Goal: Transaction & Acquisition: Purchase product/service

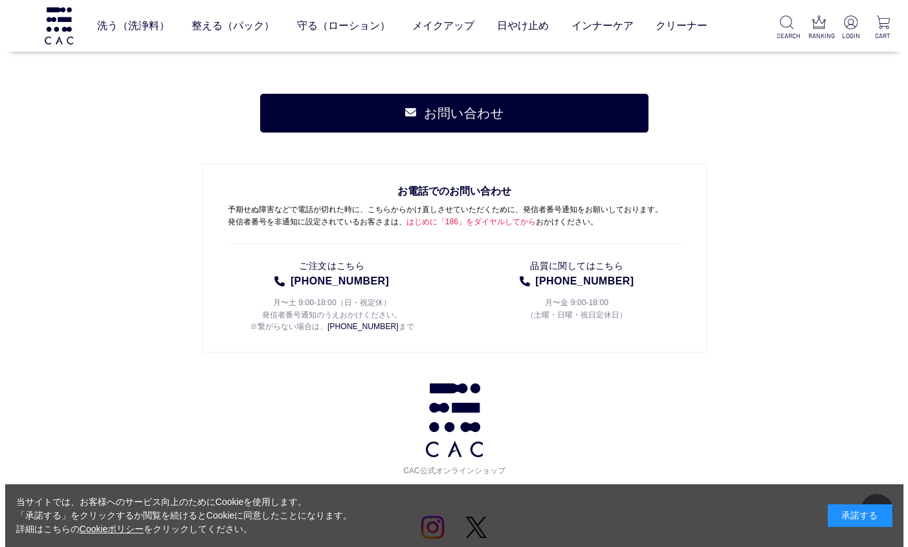
scroll to position [1377, 0]
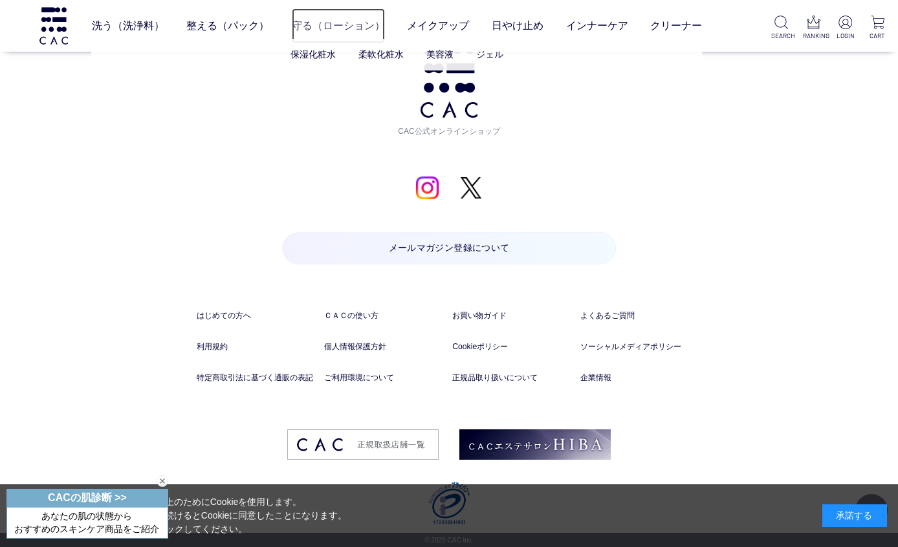
click at [323, 31] on link "守る（ローション）" at bounding box center [338, 26] width 93 height 36
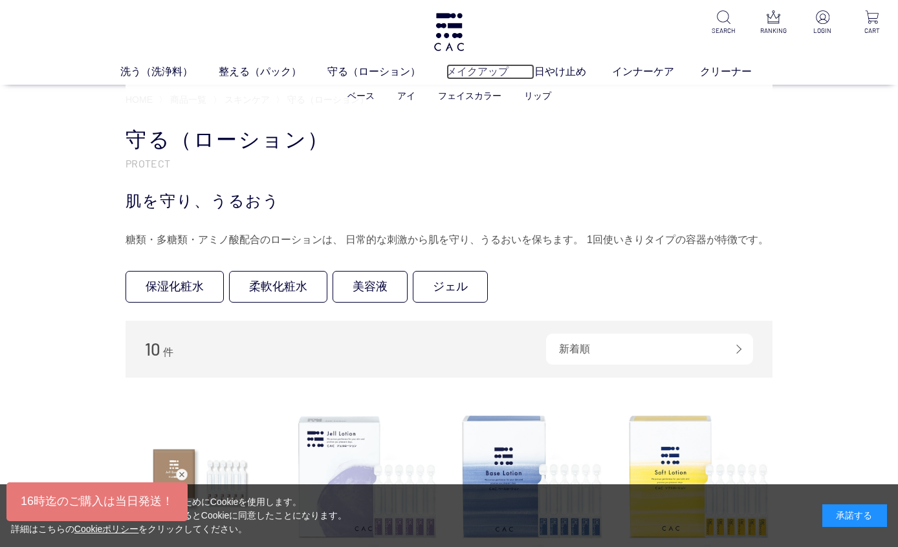
click at [499, 73] on link "メイクアップ" at bounding box center [490, 72] width 88 height 16
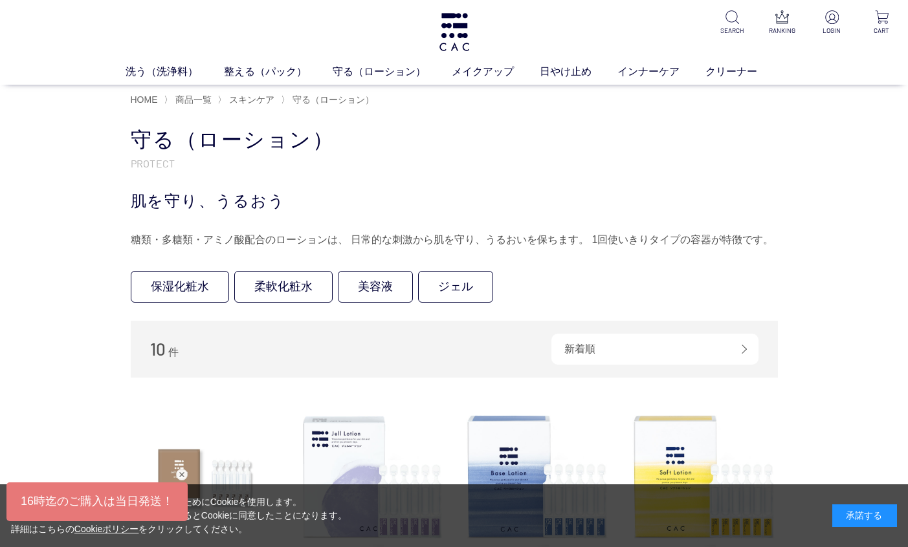
click at [184, 470] on div "閉じる" at bounding box center [182, 475] width 12 height 12
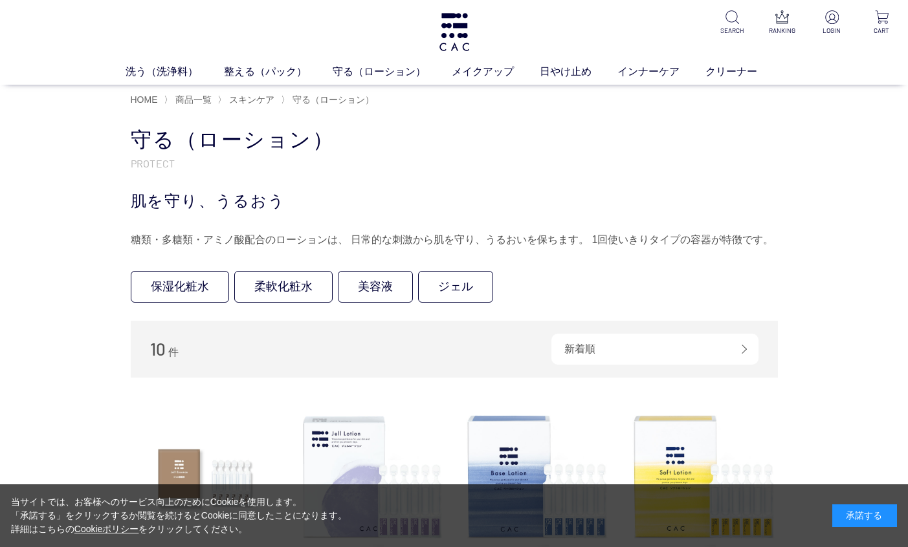
click at [860, 524] on div "承諾する" at bounding box center [864, 516] width 65 height 23
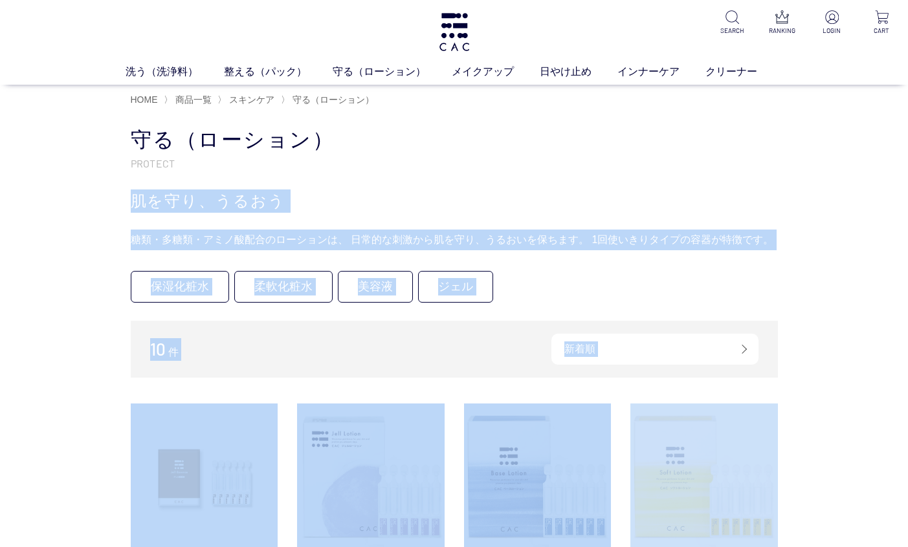
drag, startPoint x: 765, startPoint y: 239, endPoint x: 769, endPoint y: 404, distance: 164.4
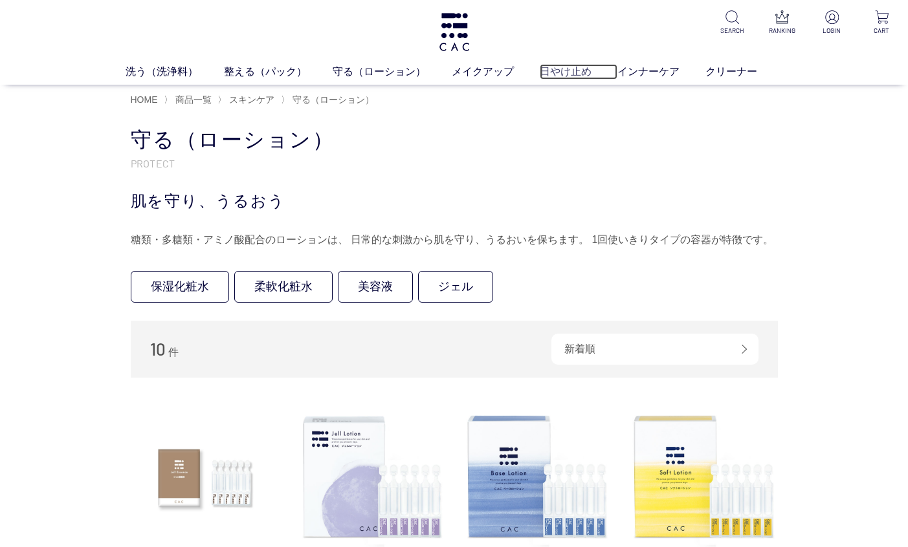
click at [585, 71] on link "日やけ止め" at bounding box center [579, 72] width 78 height 16
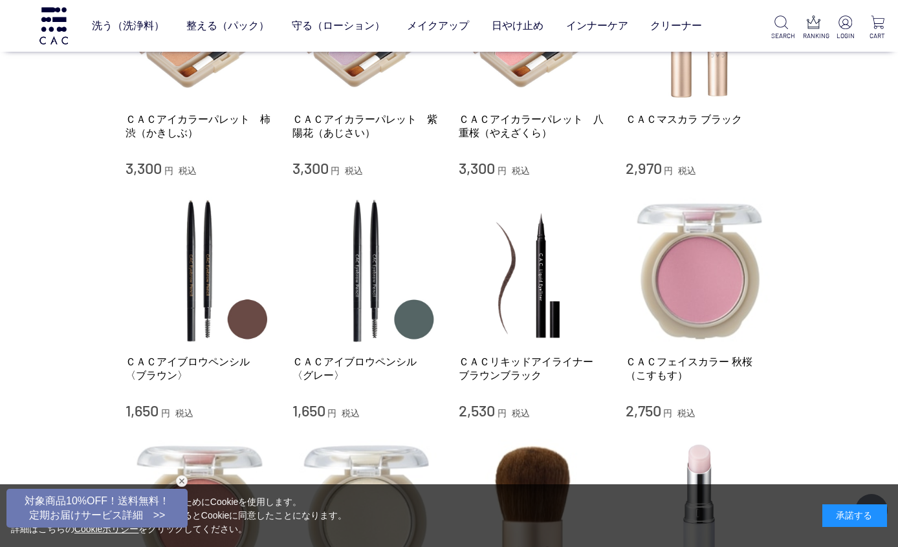
scroll to position [1294, 0]
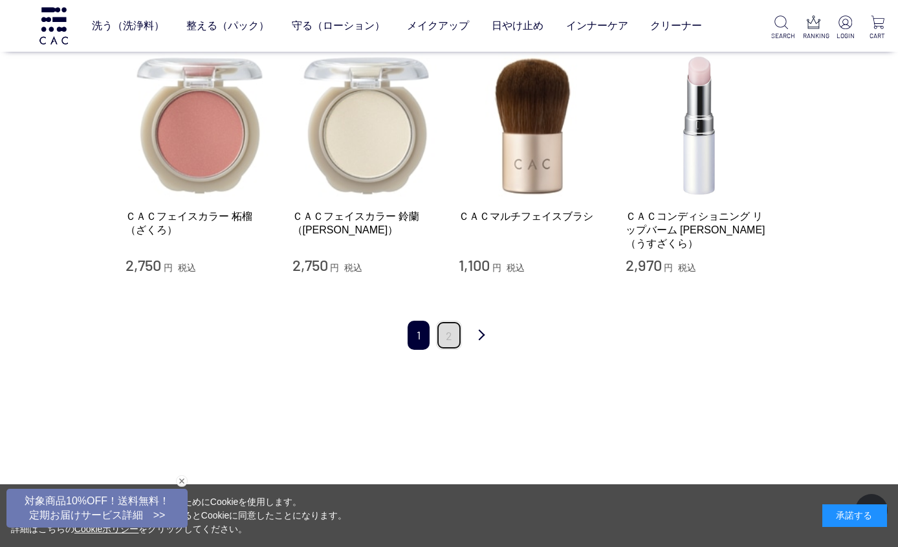
click at [441, 321] on link "2" at bounding box center [449, 335] width 26 height 29
click at [443, 321] on link "2" at bounding box center [449, 335] width 26 height 29
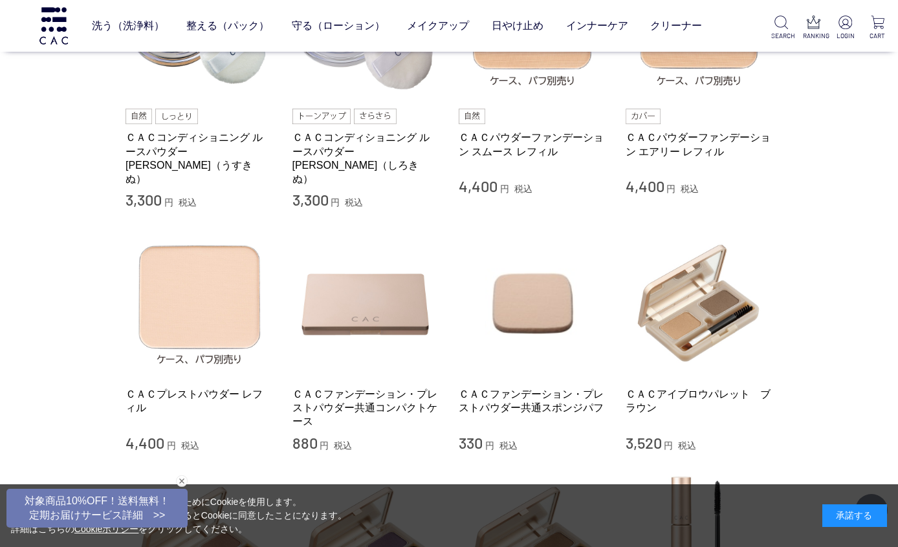
scroll to position [323, 0]
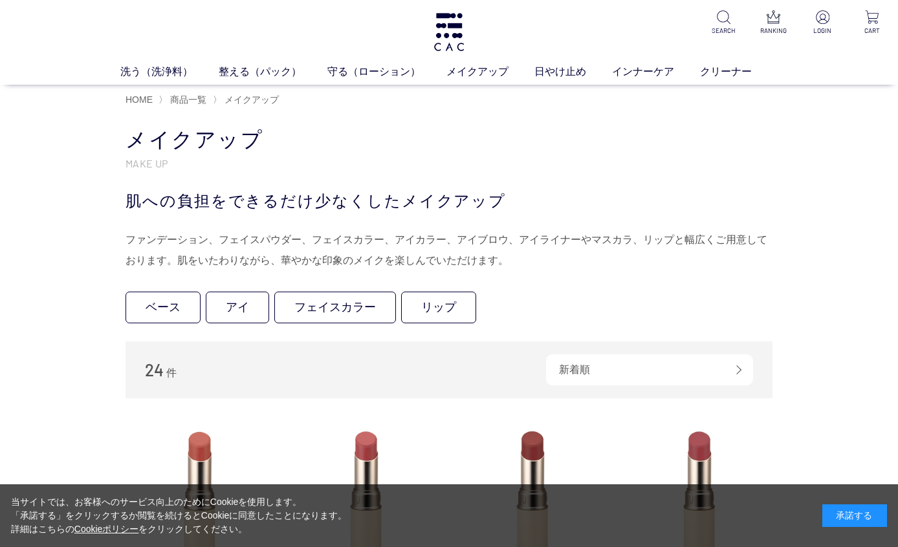
scroll to position [259, 0]
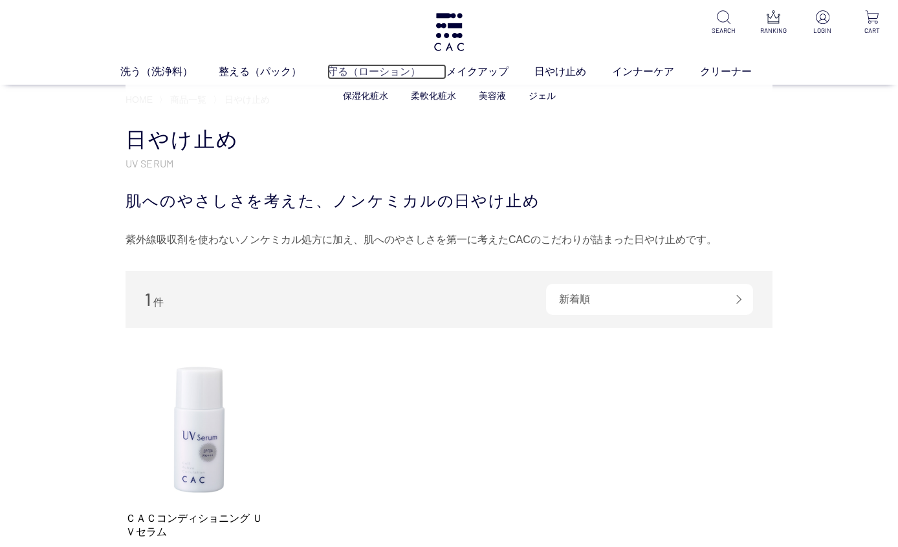
click at [373, 69] on link "守る（ローション）" at bounding box center [386, 72] width 119 height 16
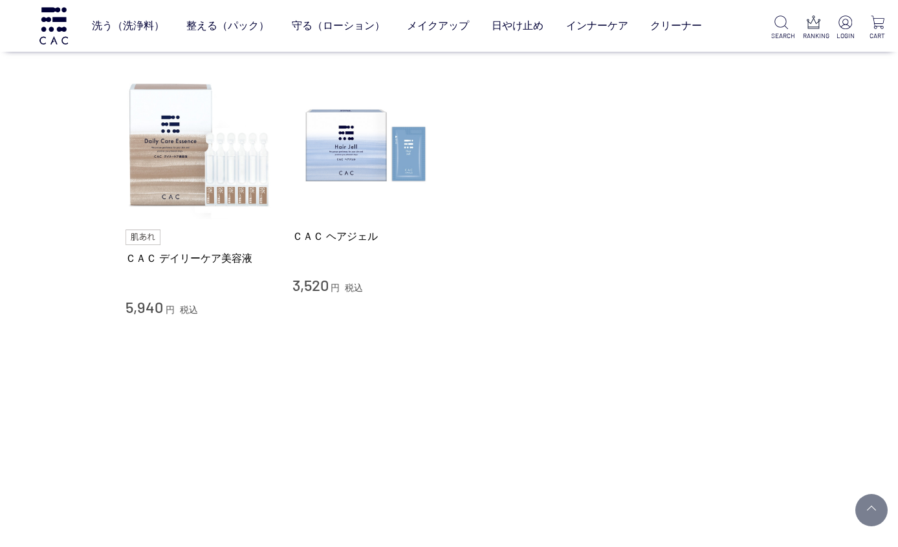
scroll to position [712, 0]
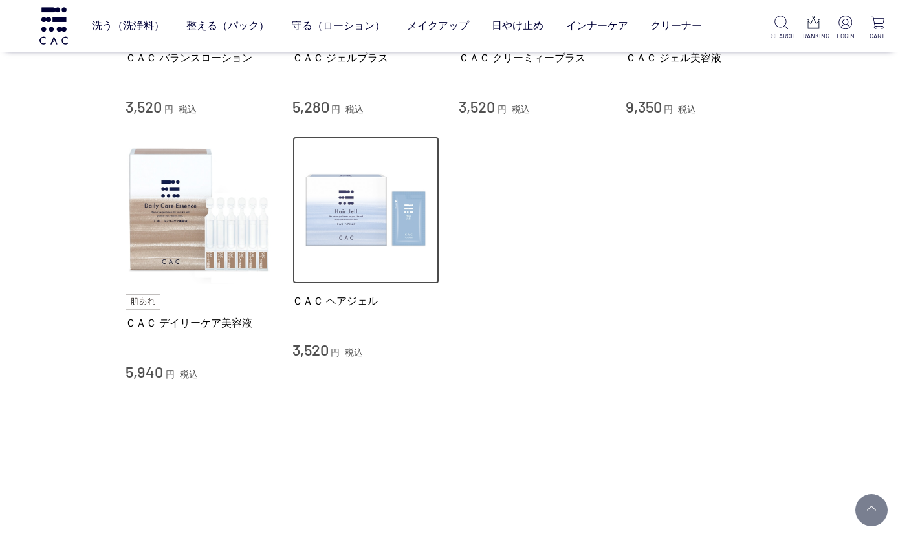
click at [387, 225] on img at bounding box center [366, 211] width 148 height 148
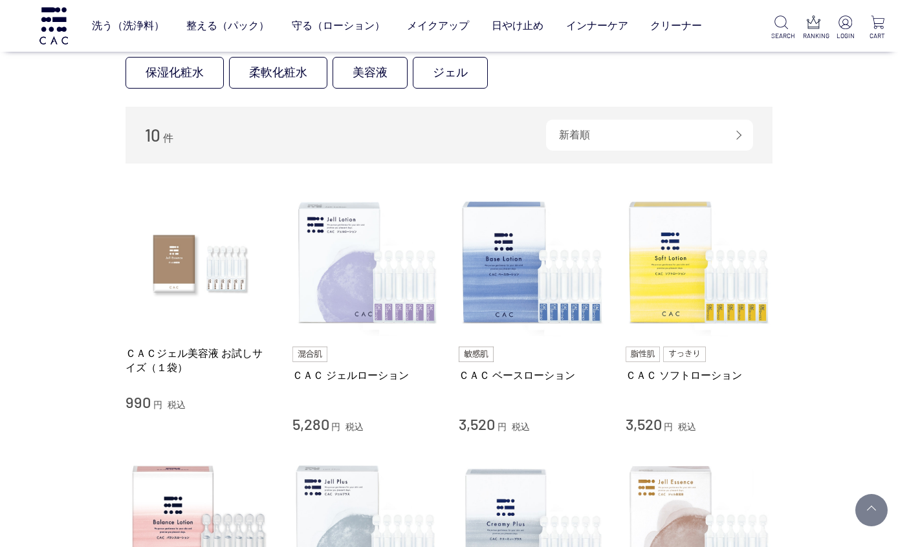
scroll to position [65, 0]
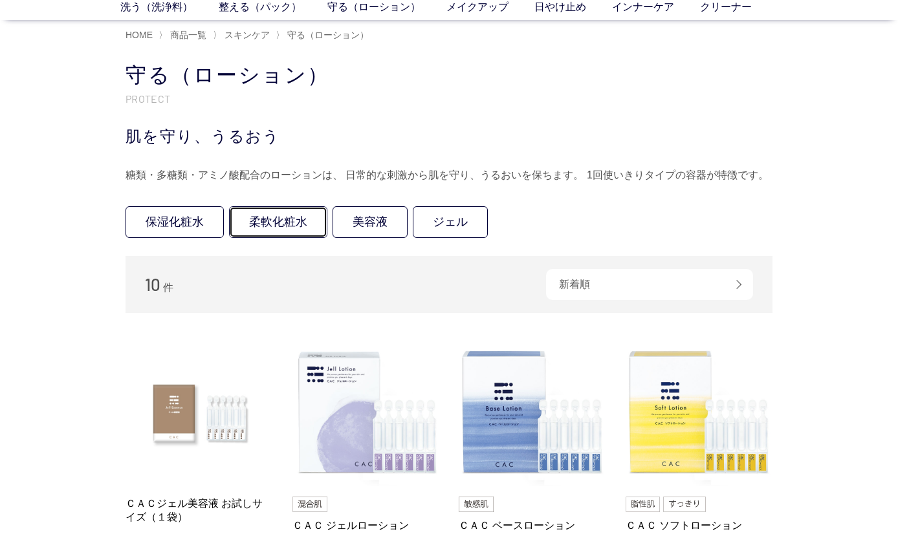
drag, startPoint x: 261, startPoint y: 225, endPoint x: 340, endPoint y: 193, distance: 85.1
click at [262, 225] on link "柔軟化粧水" at bounding box center [278, 222] width 98 height 32
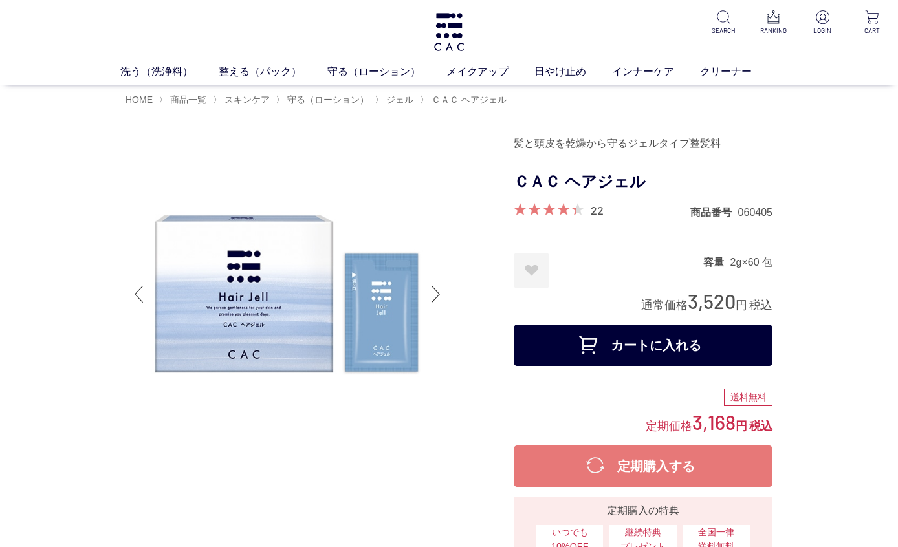
scroll to position [453, 0]
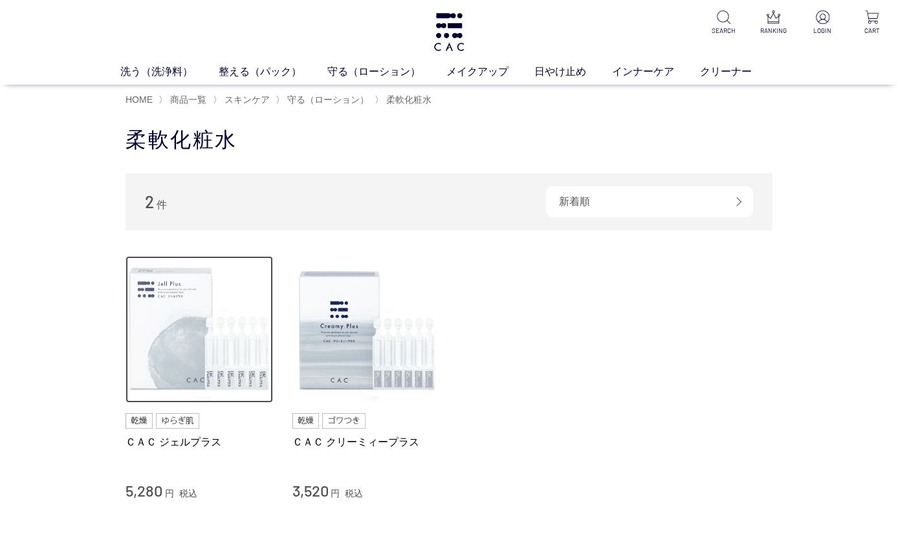
click at [216, 316] on img at bounding box center [200, 330] width 148 height 148
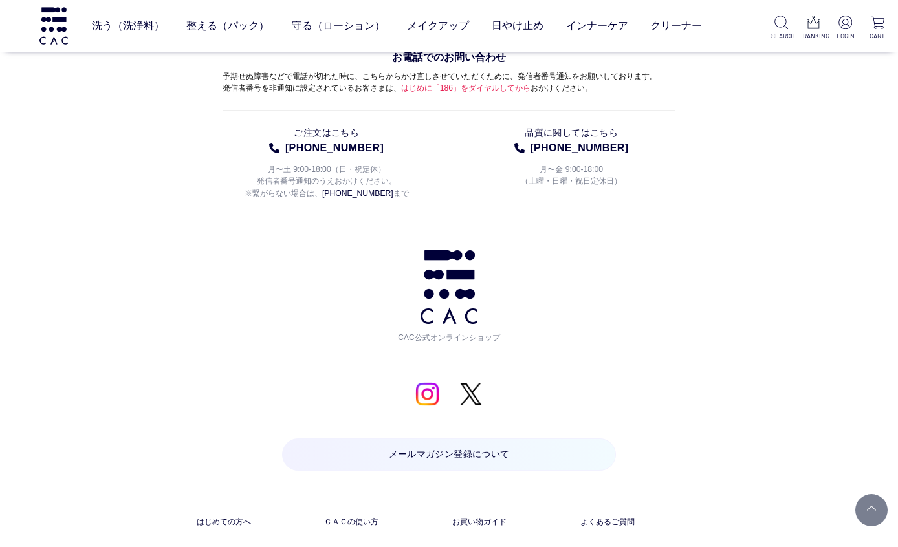
scroll to position [9783, 0]
